Goal: Task Accomplishment & Management: Manage account settings

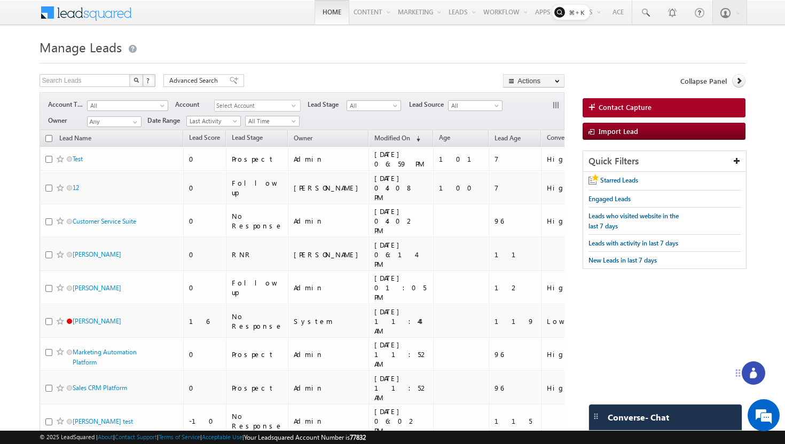
click at [323, 15] on link "Home" at bounding box center [331, 12] width 35 height 25
click at [626, 105] on span "Contact Capture" at bounding box center [624, 107] width 53 height 10
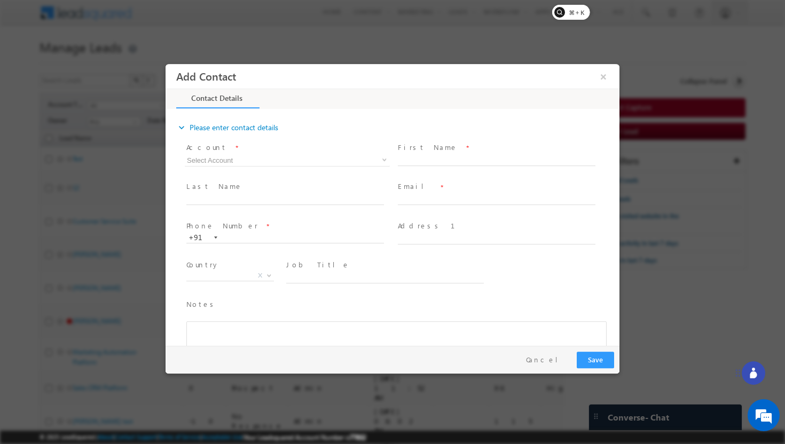
click at [684, 78] on div at bounding box center [392, 222] width 785 height 444
click at [552, 357] on button "Cancel" at bounding box center [546, 359] width 56 height 15
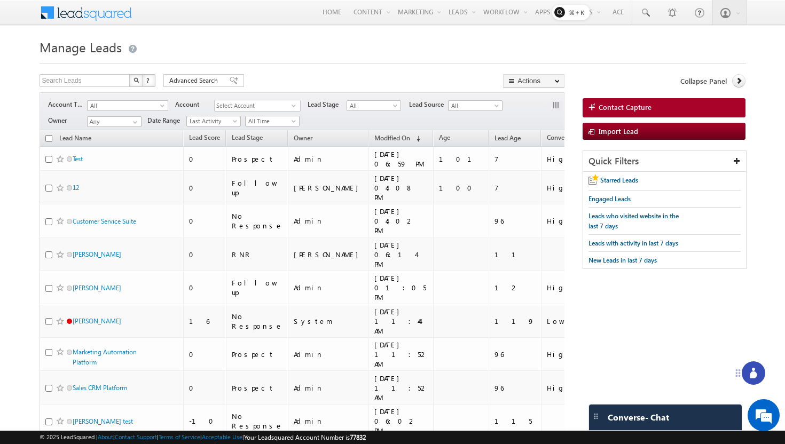
click at [305, 46] on h1 "Manage Leads" at bounding box center [392, 46] width 706 height 21
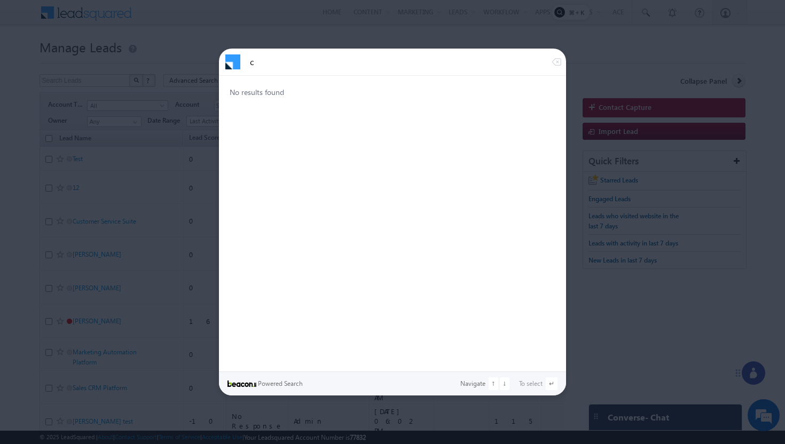
type input "c"
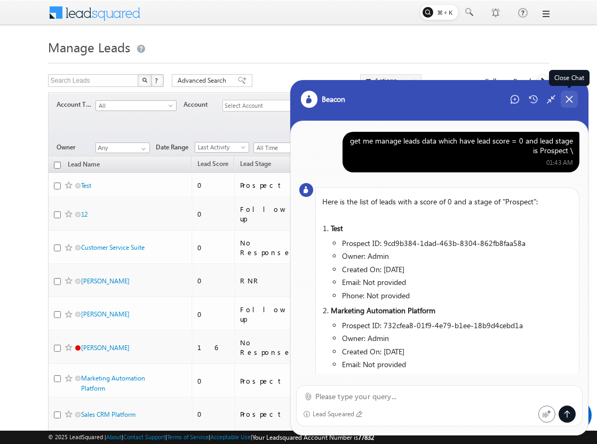
click at [572, 106] on div "Close Chat" at bounding box center [569, 99] width 17 height 17
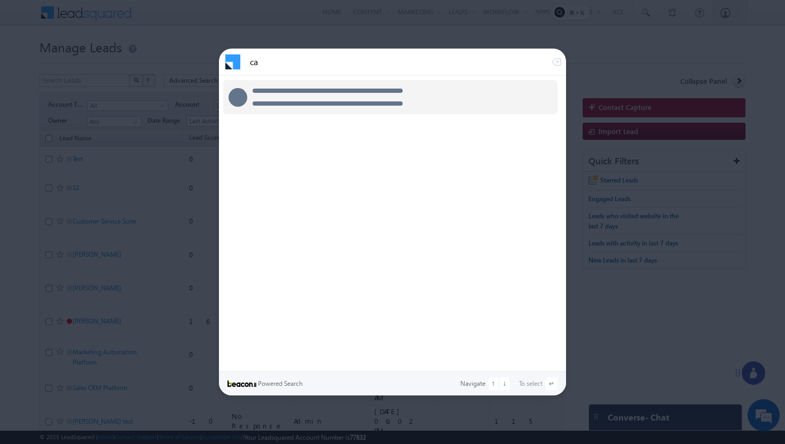
type input "c"
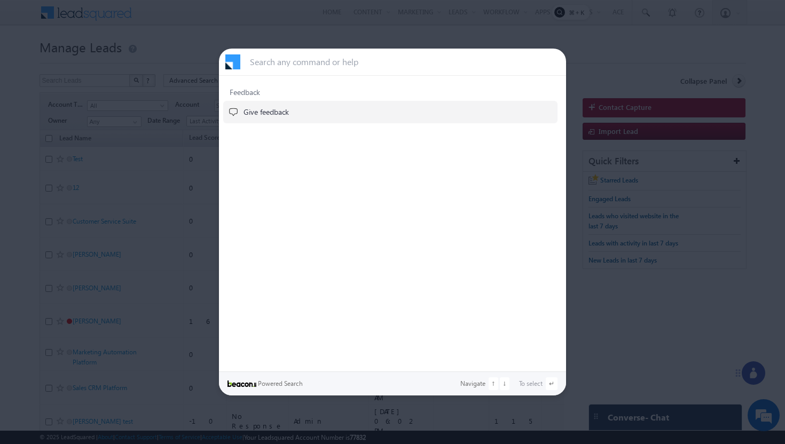
click at [589, 38] on div at bounding box center [392, 222] width 785 height 444
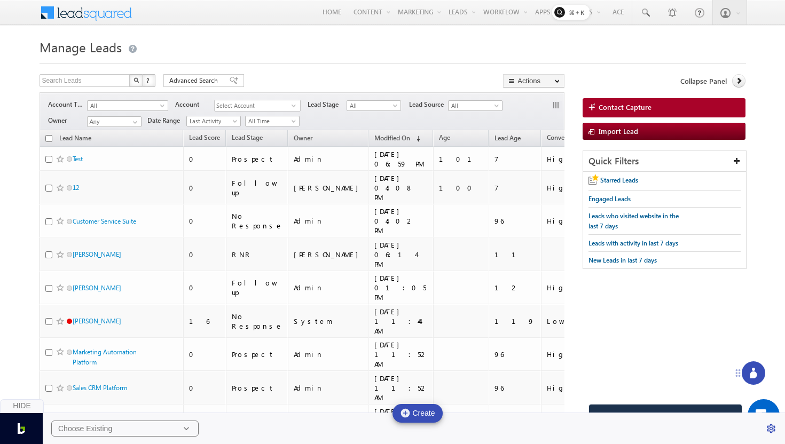
click at [110, 424] on div "Choose Existing" at bounding box center [85, 429] width 54 height 10
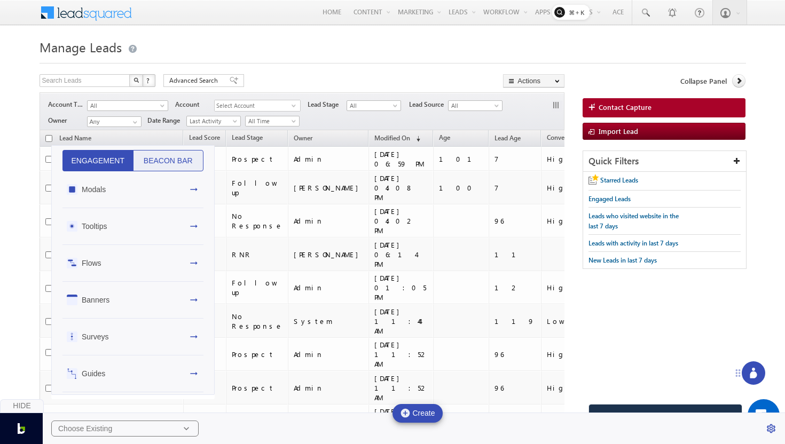
click at [176, 163] on button "Beacon Bar" at bounding box center [168, 160] width 71 height 21
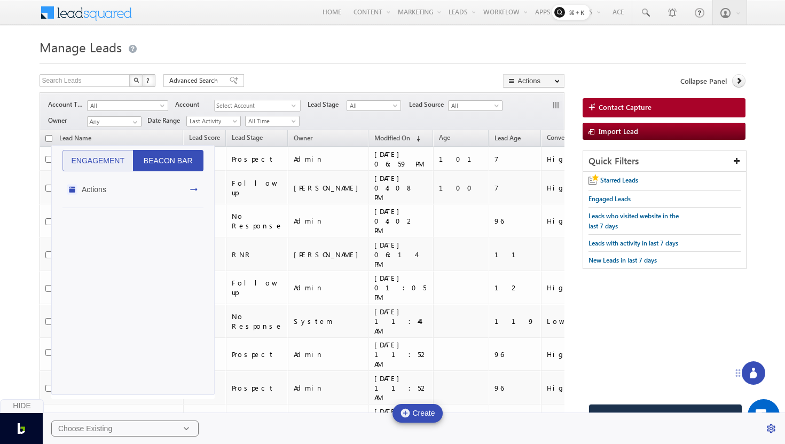
click at [179, 178] on div "Actions" at bounding box center [132, 189] width 141 height 37
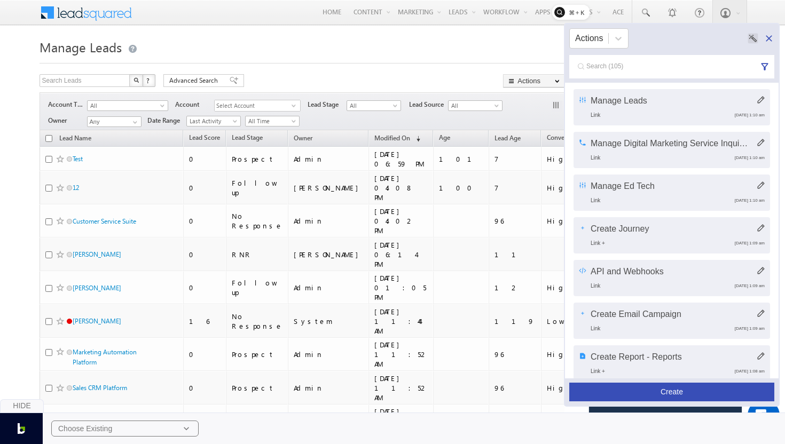
click at [407, 54] on h1 "Manage Leads" at bounding box center [392, 46] width 706 height 21
click at [768, 34] on icon at bounding box center [768, 38] width 11 height 11
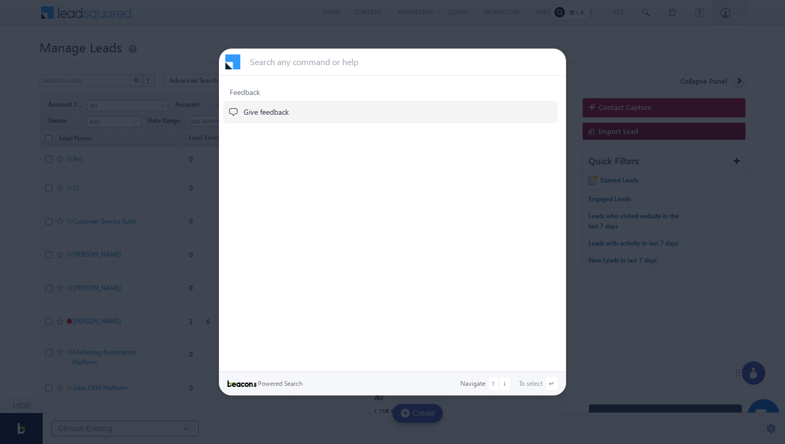
click at [407, 19] on div at bounding box center [392, 222] width 785 height 444
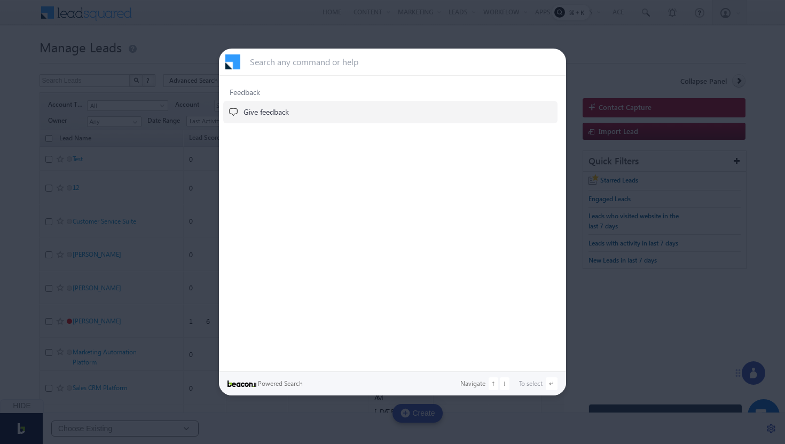
click at [408, 34] on div at bounding box center [392, 222] width 785 height 444
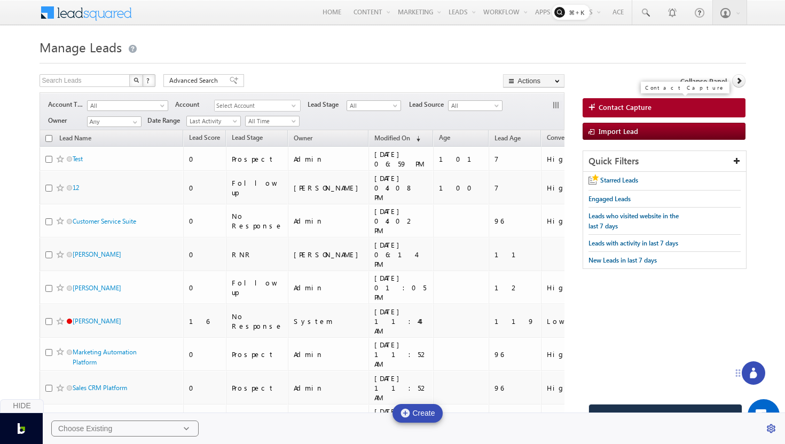
click at [613, 106] on span "Contact Capture" at bounding box center [624, 107] width 53 height 10
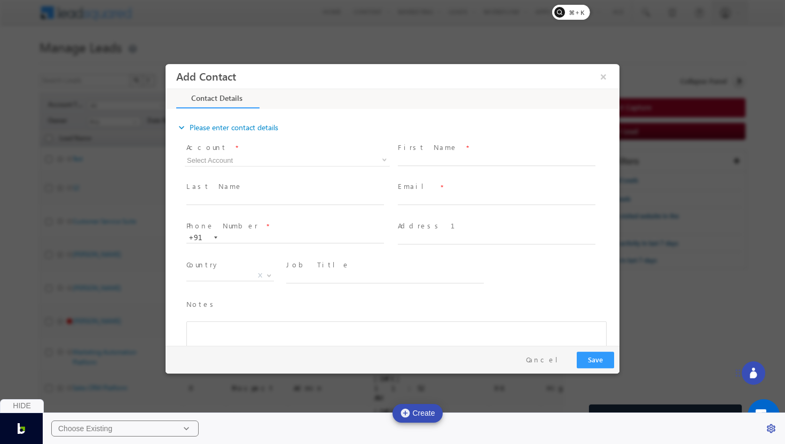
click at [380, 28] on div at bounding box center [392, 222] width 785 height 444
click at [604, 74] on button "×" at bounding box center [603, 77] width 18 height 20
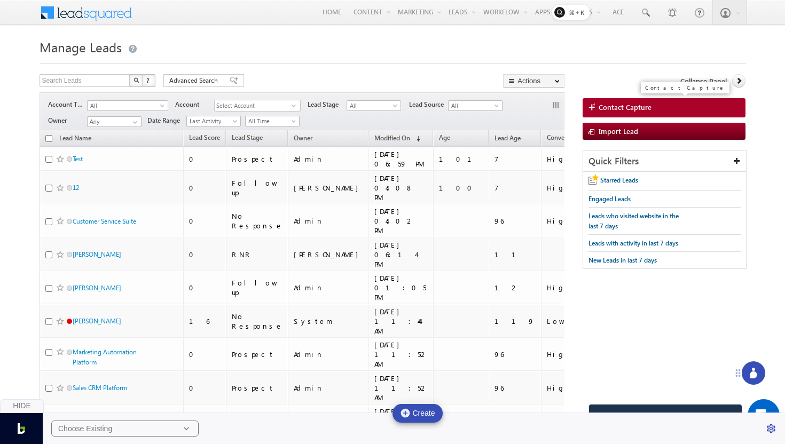
click at [621, 106] on span "Contact Capture" at bounding box center [624, 107] width 53 height 10
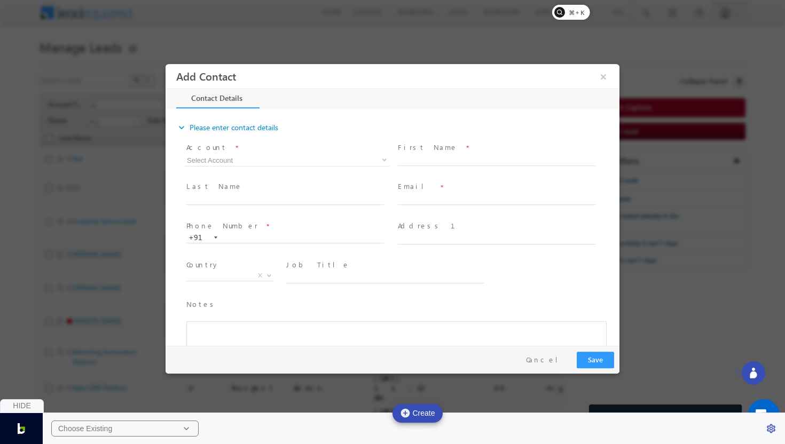
click at [669, 102] on div at bounding box center [392, 222] width 785 height 444
click at [69, 431] on div "Choose Existing" at bounding box center [85, 429] width 54 height 10
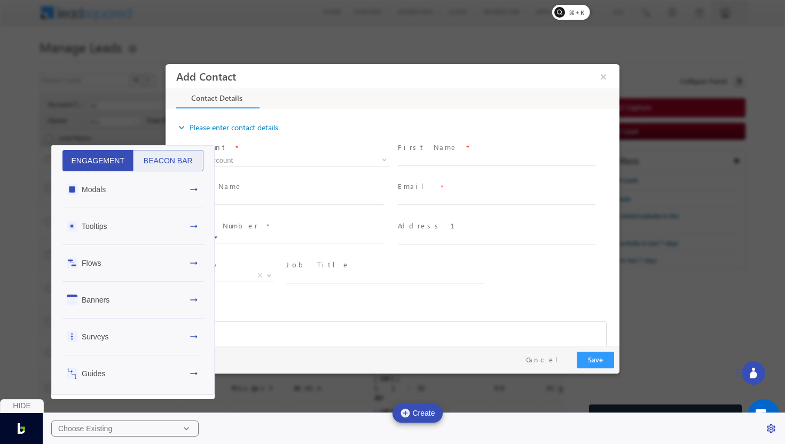
click at [112, 257] on div "Flows" at bounding box center [132, 263] width 141 height 37
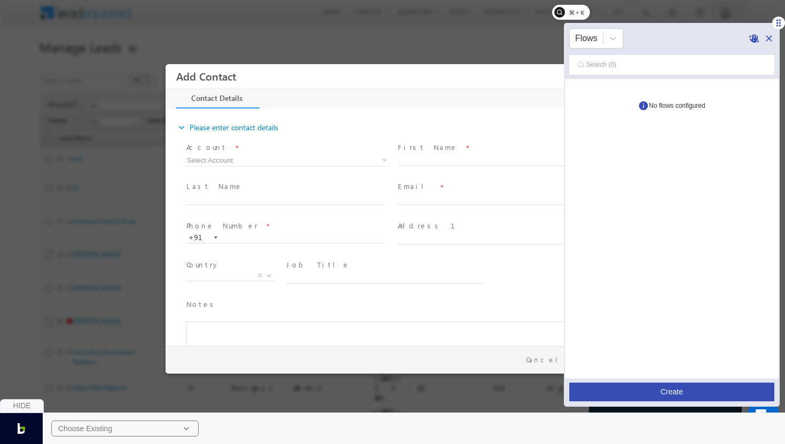
click at [691, 389] on button "Create" at bounding box center [671, 392] width 205 height 19
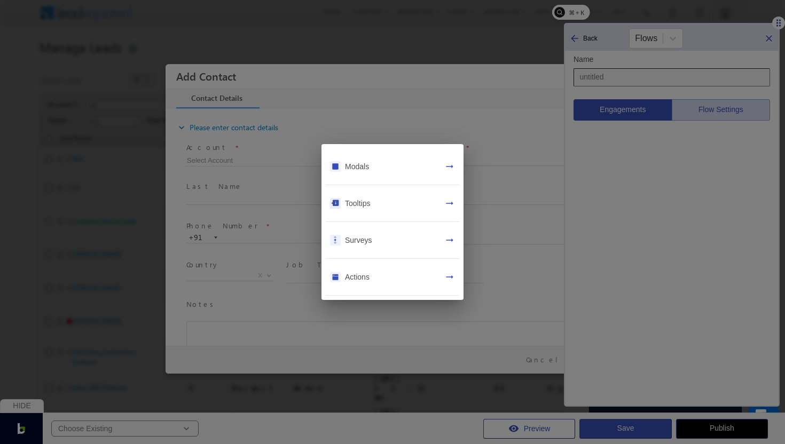
click at [359, 203] on div "Tooltips" at bounding box center [357, 204] width 25 height 10
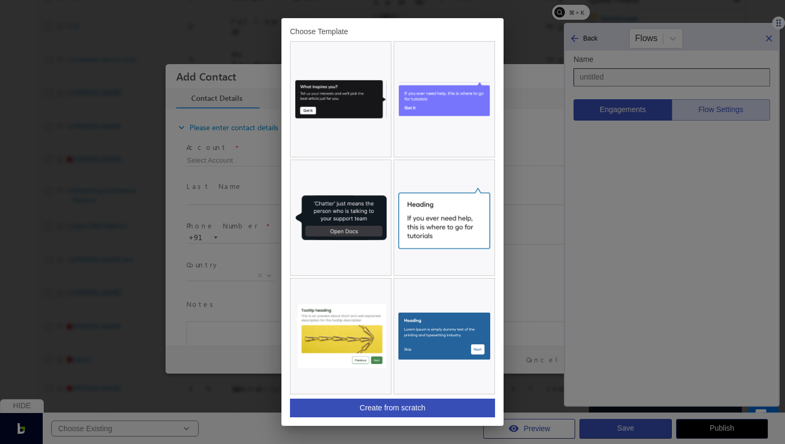
scroll to position [418, 0]
click at [458, 344] on img at bounding box center [444, 336] width 92 height 107
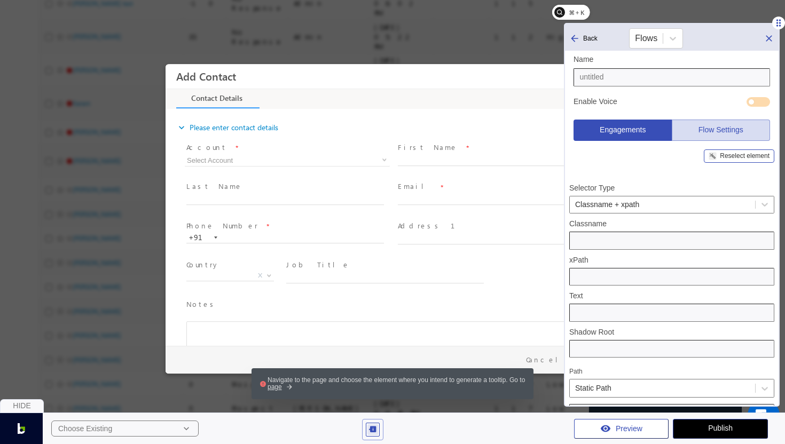
click at [726, 156] on div "Reselect element" at bounding box center [745, 156] width 50 height 6
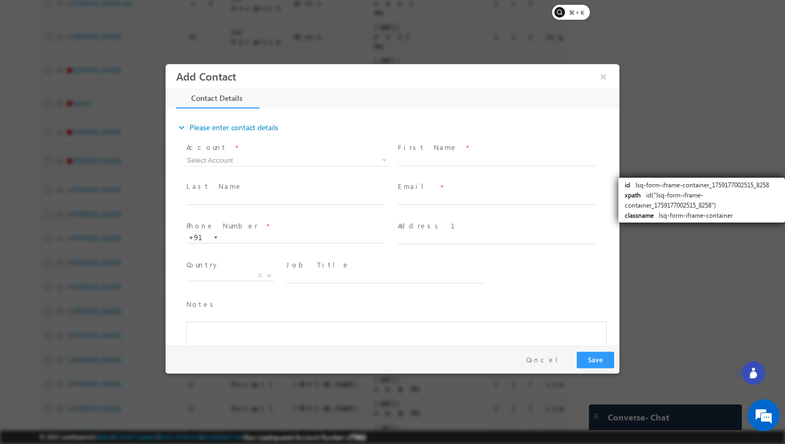
click at [310, 151] on span "Account *" at bounding box center [284, 148] width 197 height 12
click at [309, 162] on input at bounding box center [287, 160] width 205 height 12
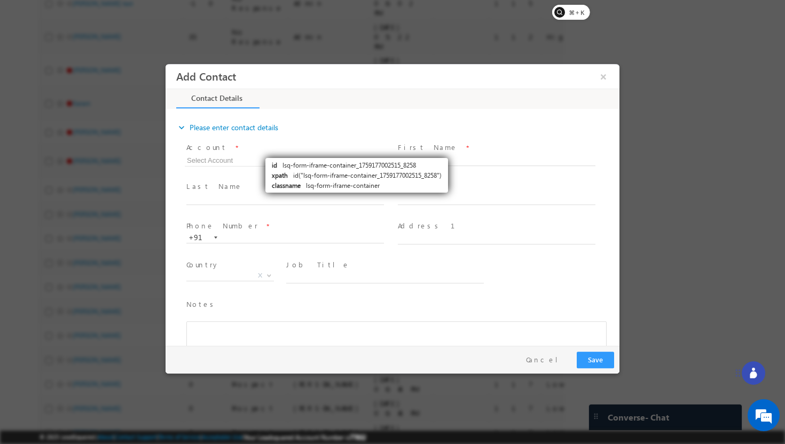
click at [258, 152] on span "Account *" at bounding box center [284, 148] width 197 height 12
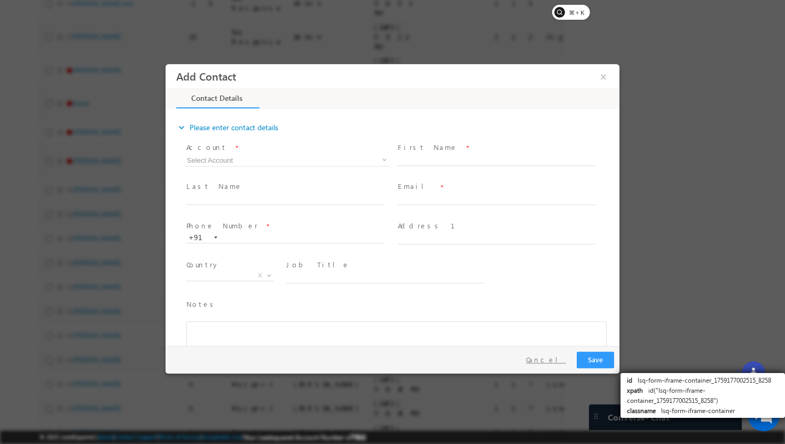
click at [567, 359] on button "Cancel" at bounding box center [546, 359] width 56 height 15
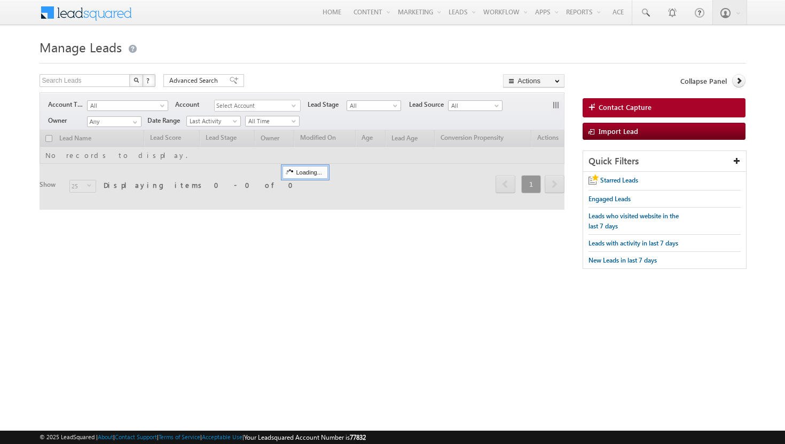
scroll to position [418, 0]
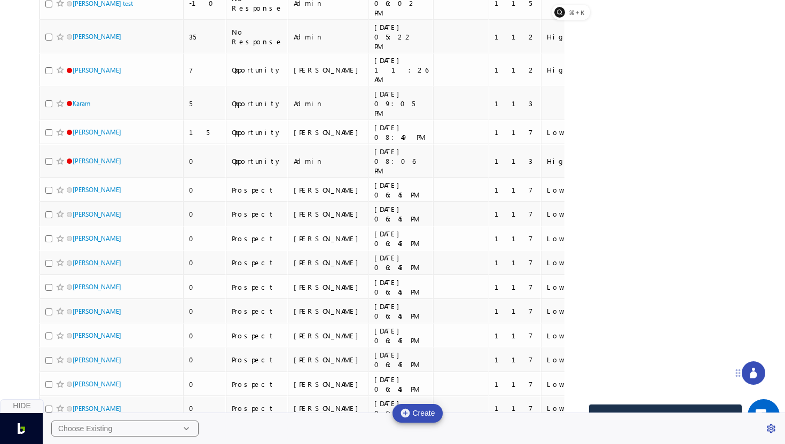
click at [722, 177] on div "Search Leads X ? 155 results found Advanced Search Advanced Search Advanced sea…" at bounding box center [392, 80] width 706 height 848
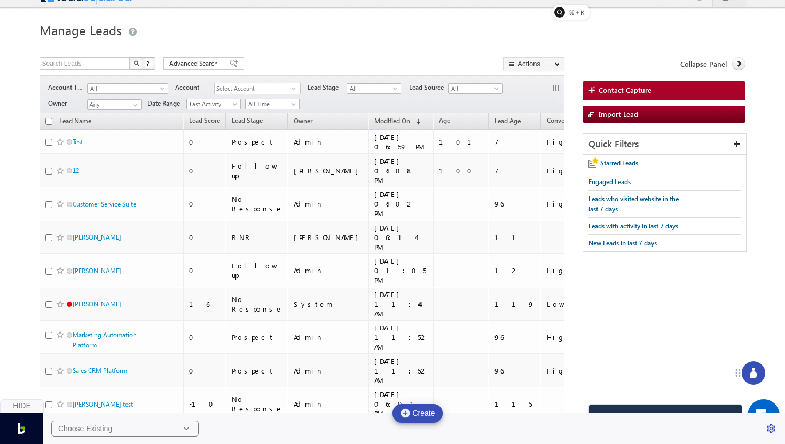
scroll to position [0, 0]
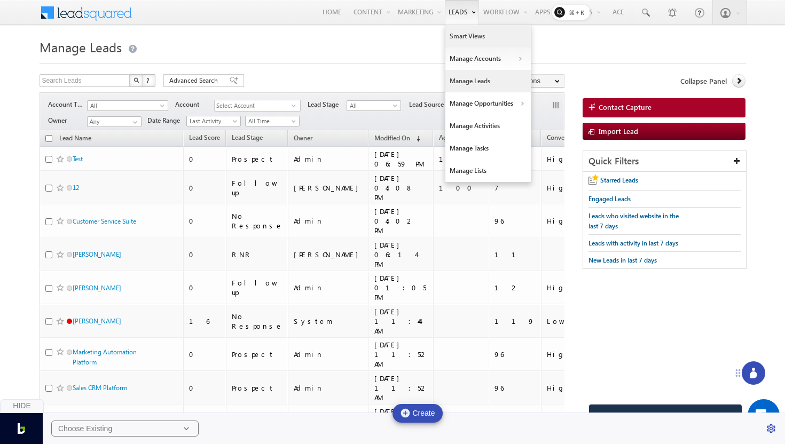
click at [463, 36] on link "Smart Views" at bounding box center [487, 36] width 85 height 22
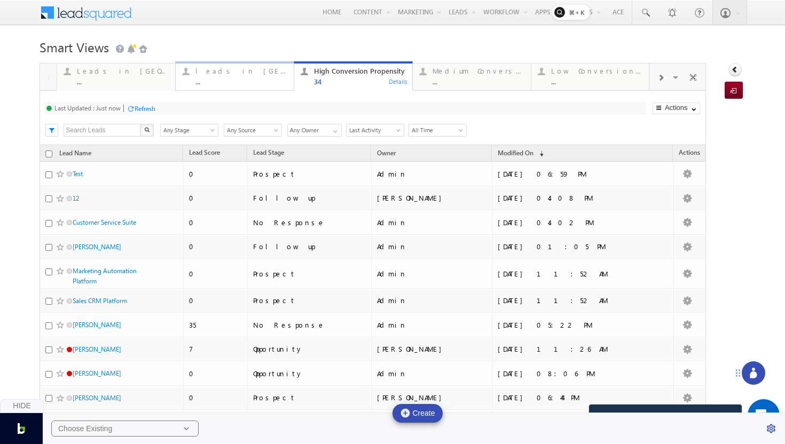
click at [235, 81] on div "..." at bounding box center [241, 81] width 92 height 8
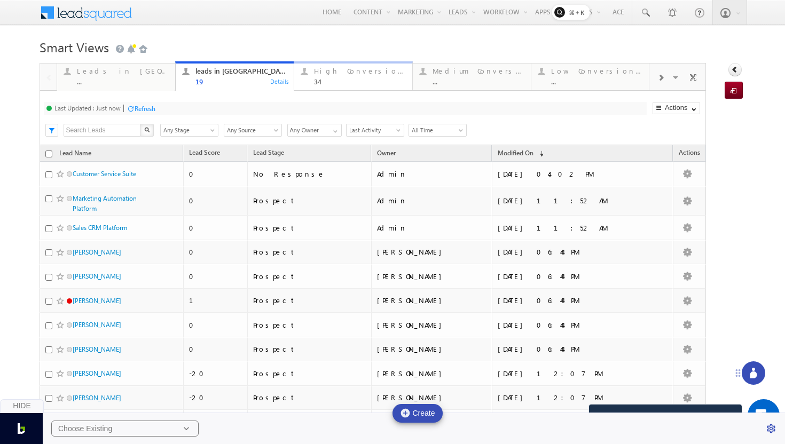
click at [407, 75] on div "High Conversion Propensity 34 Details" at bounding box center [353, 75] width 116 height 21
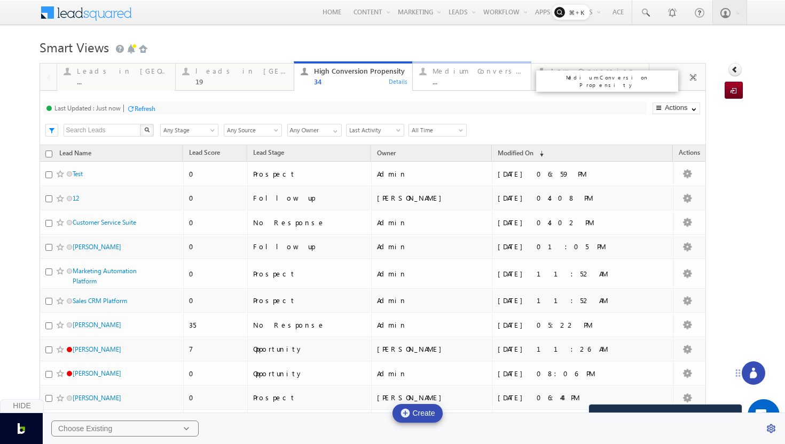
click at [461, 72] on div "Medium Conversion Propensity" at bounding box center [478, 71] width 92 height 9
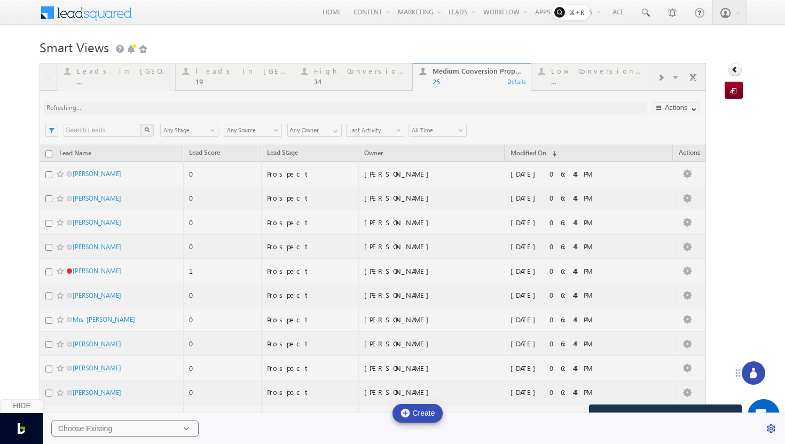
click at [550, 78] on div at bounding box center [372, 445] width 667 height 765
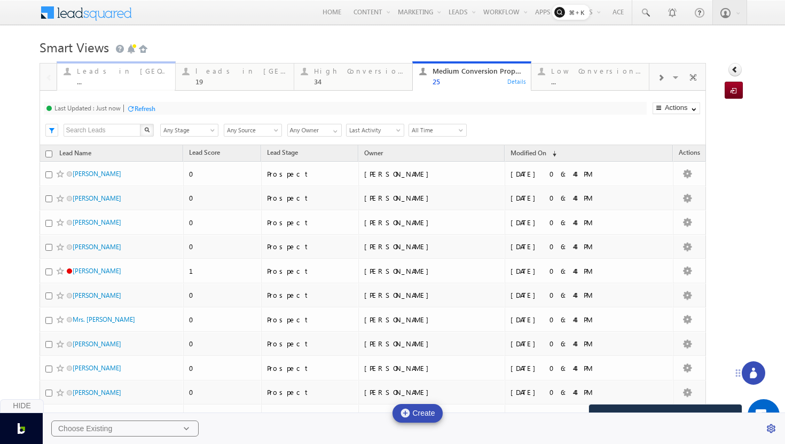
click at [85, 72] on div "Leads in fintech" at bounding box center [123, 71] width 92 height 9
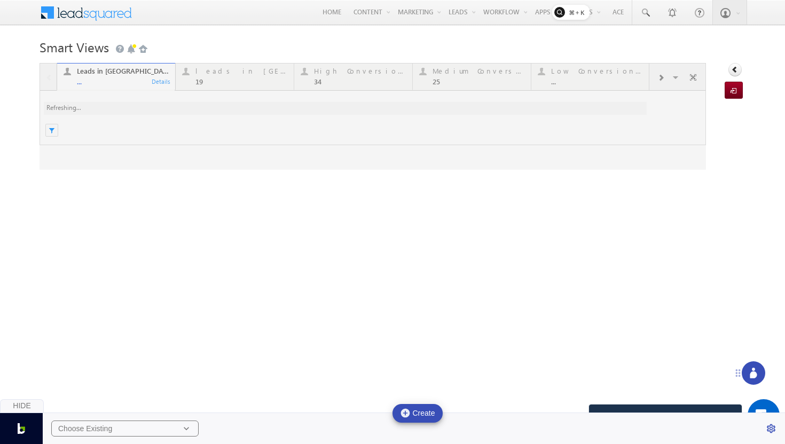
click at [197, 71] on div at bounding box center [372, 116] width 667 height 107
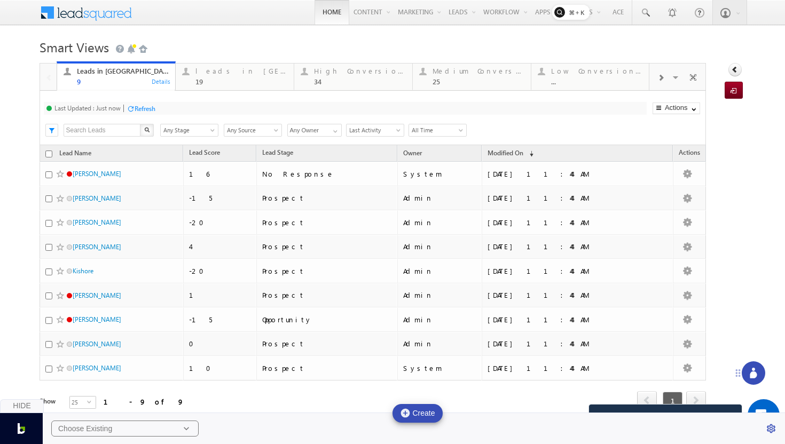
click at [331, 15] on link "Home" at bounding box center [331, 12] width 35 height 25
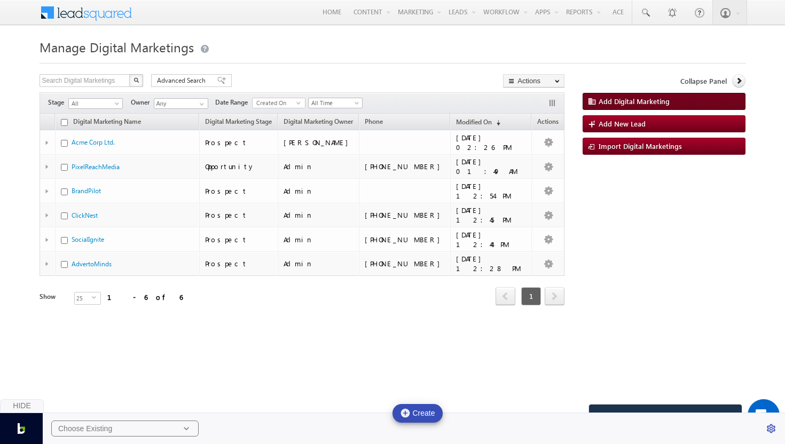
click at [673, 101] on link "Add Digital Marketing" at bounding box center [663, 101] width 163 height 17
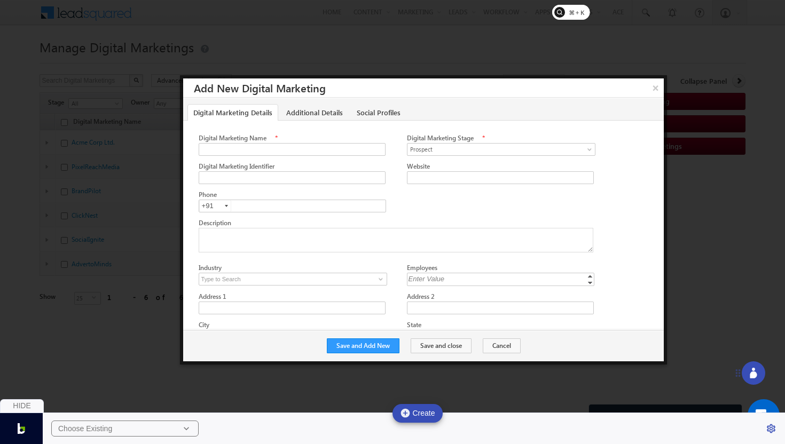
click at [130, 431] on div "Choose Existing" at bounding box center [124, 429] width 147 height 16
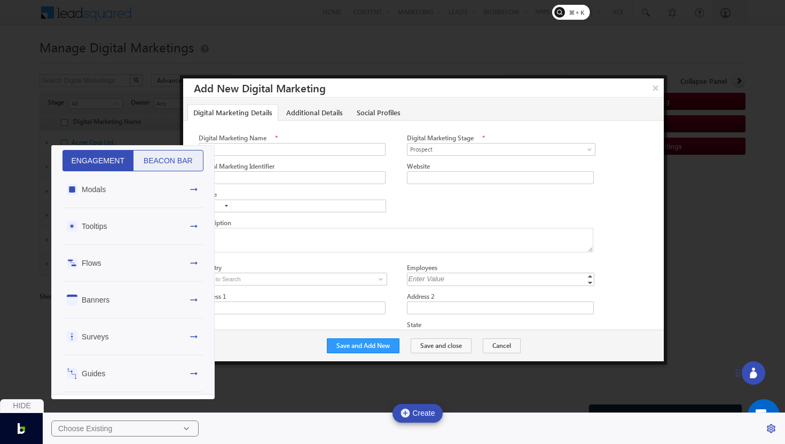
click at [168, 159] on button "Beacon Bar" at bounding box center [168, 160] width 71 height 21
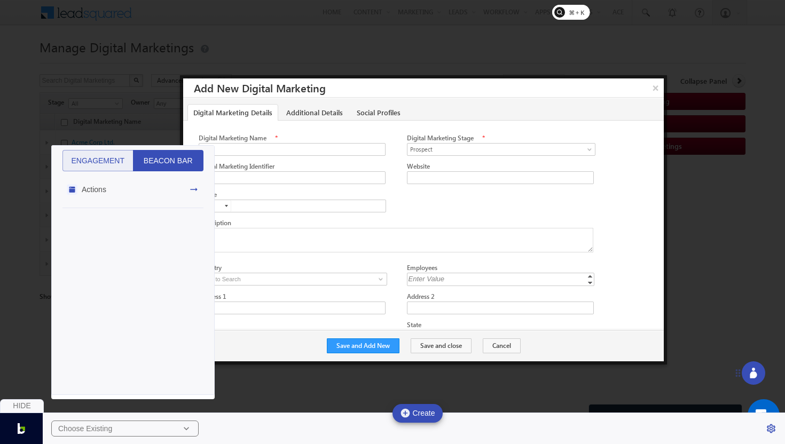
click at [167, 187] on div "Actions" at bounding box center [132, 189] width 141 height 37
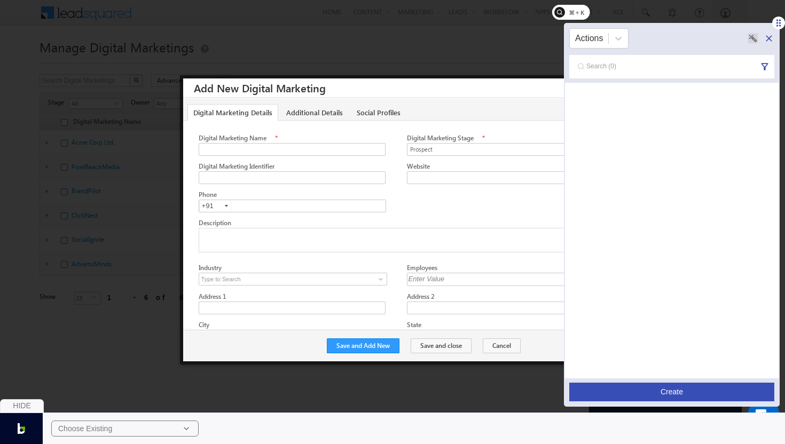
click at [766, 39] on icon at bounding box center [768, 38] width 6 height 6
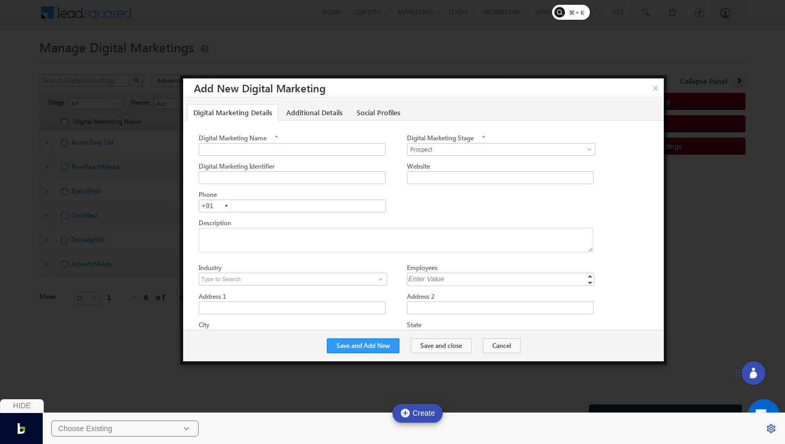
click at [136, 37] on div at bounding box center [392, 222] width 785 height 444
click at [101, 78] on div at bounding box center [392, 222] width 785 height 444
